Goal: Information Seeking & Learning: Learn about a topic

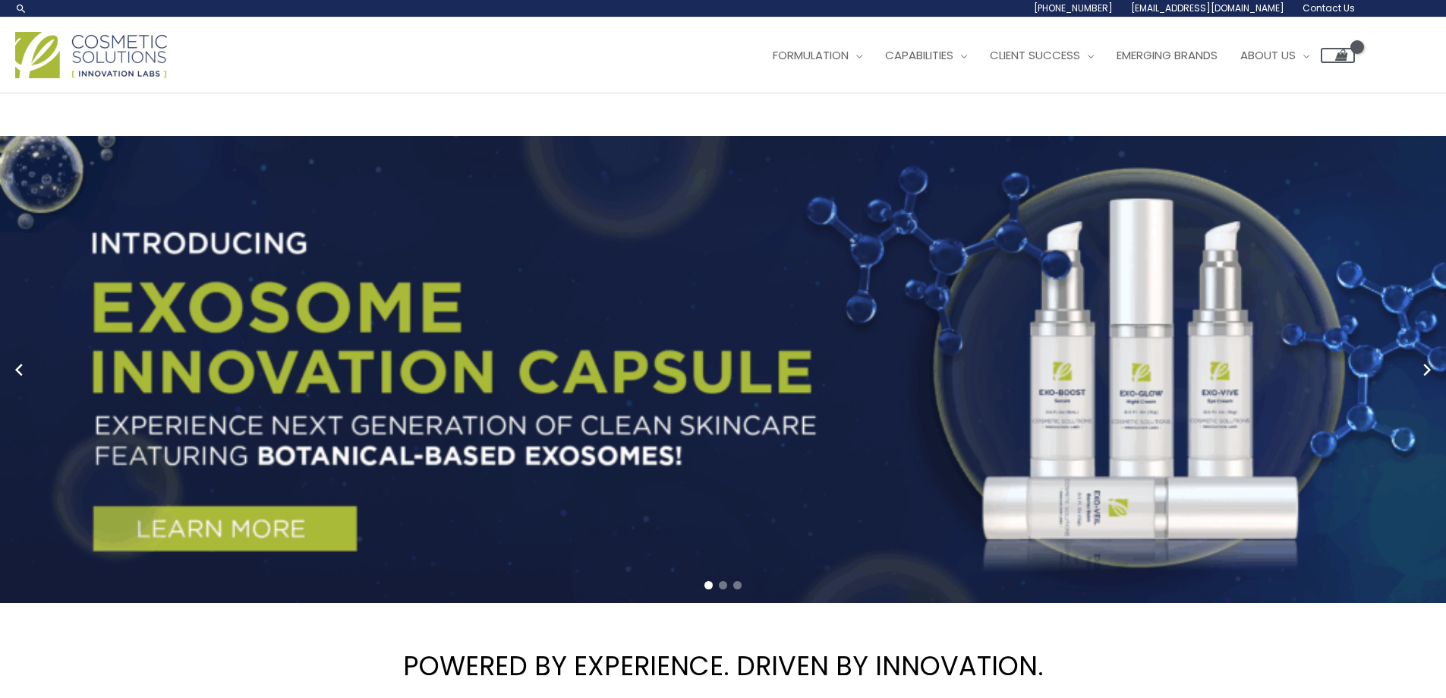
scroll to position [2556, 0]
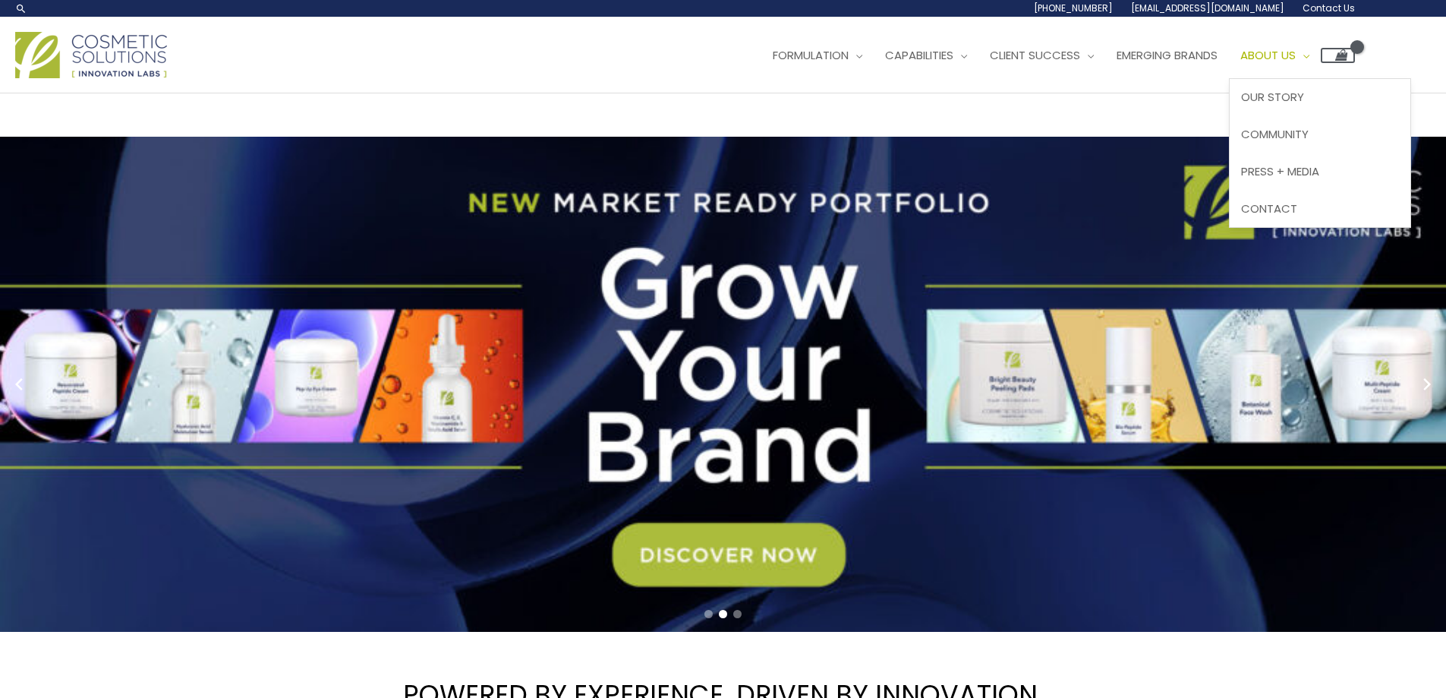
click at [1241, 63] on span "About Us" at bounding box center [1268, 55] width 55 height 16
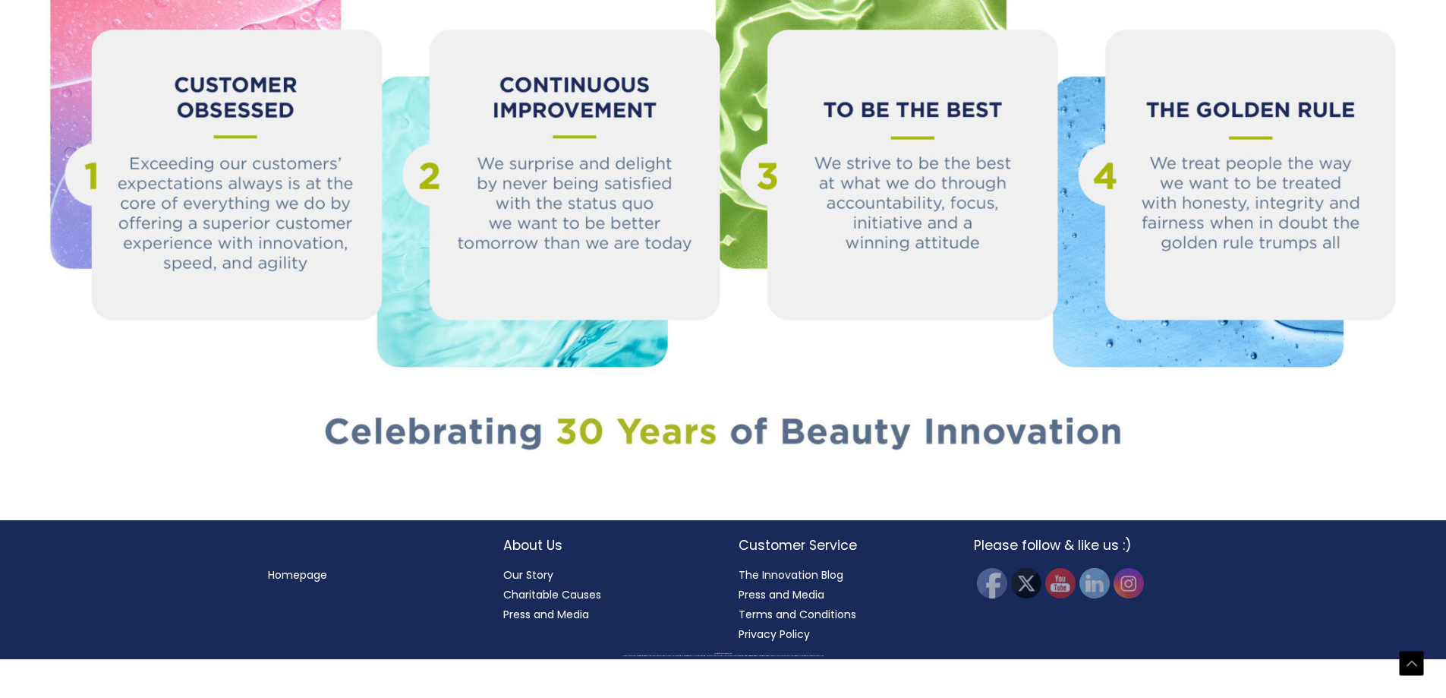
scroll to position [2045, 0]
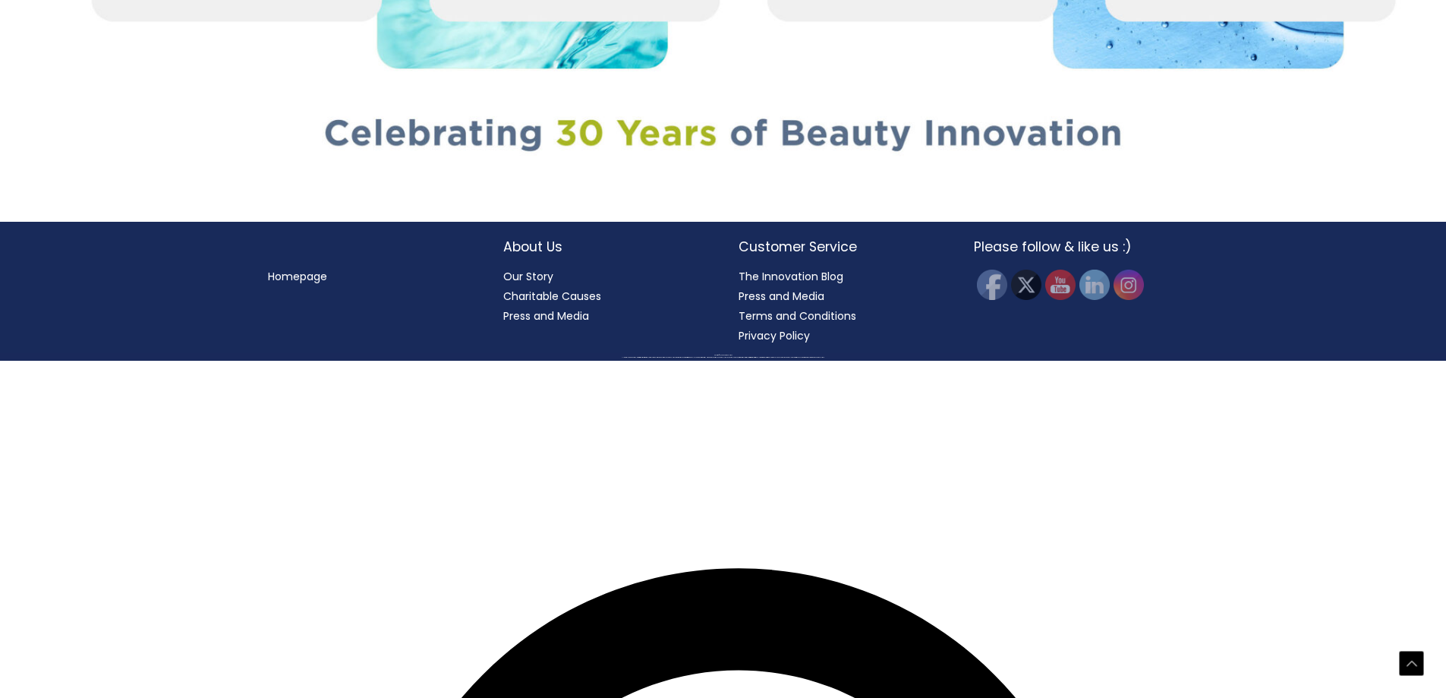
click at [524, 284] on link "Our Story" at bounding box center [528, 276] width 50 height 15
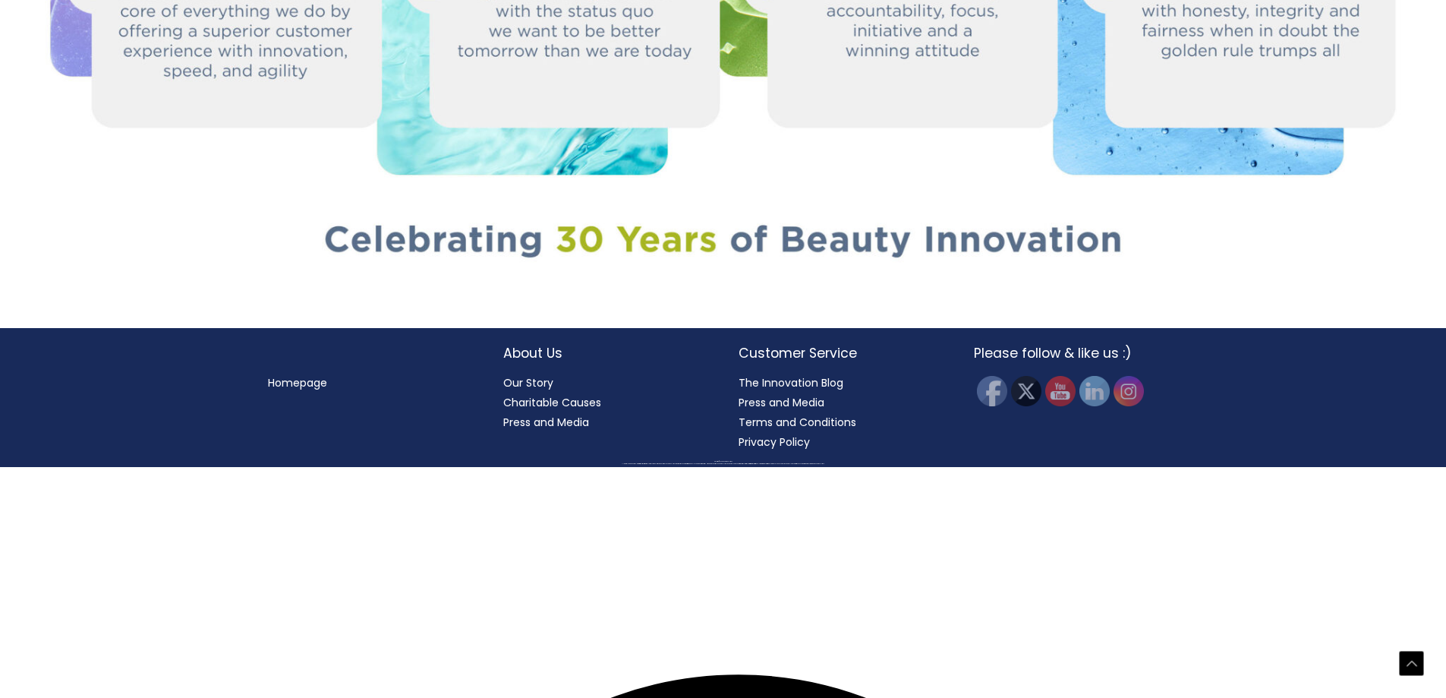
scroll to position [2045, 0]
